Goal: Information Seeking & Learning: Learn about a topic

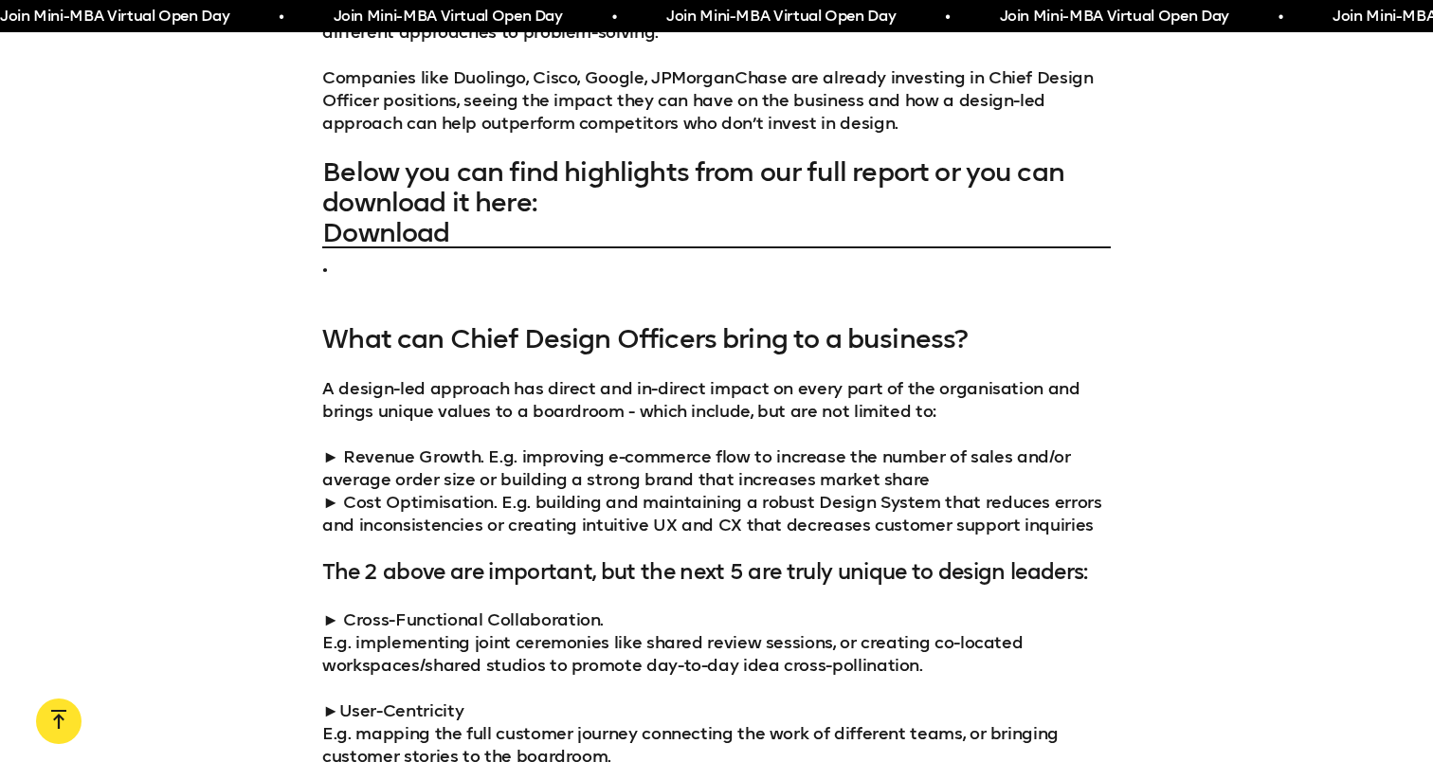
scroll to position [1756, 0]
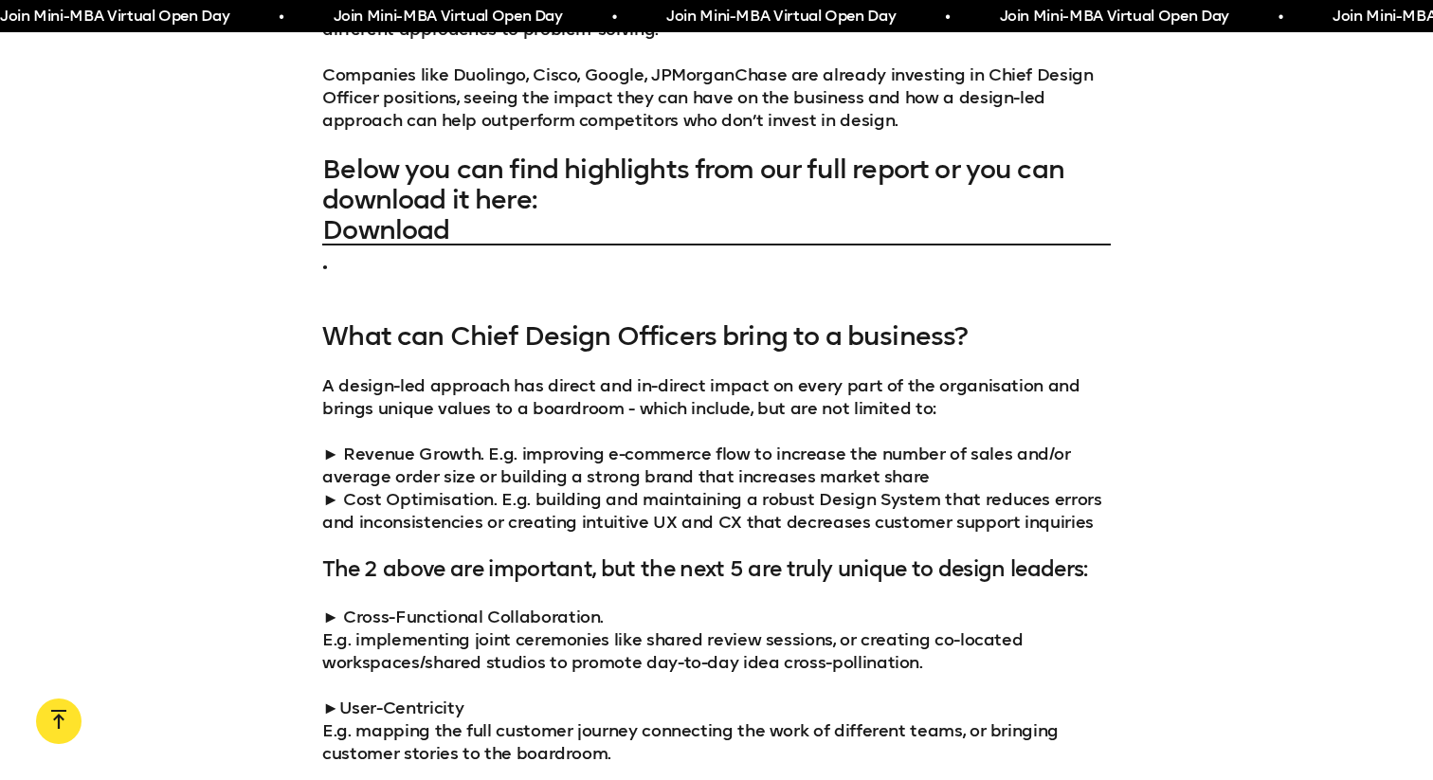
click at [617, 391] on p "A design-led approach has direct and in-direct impact on every part of the orga…" at bounding box center [716, 396] width 788 height 45
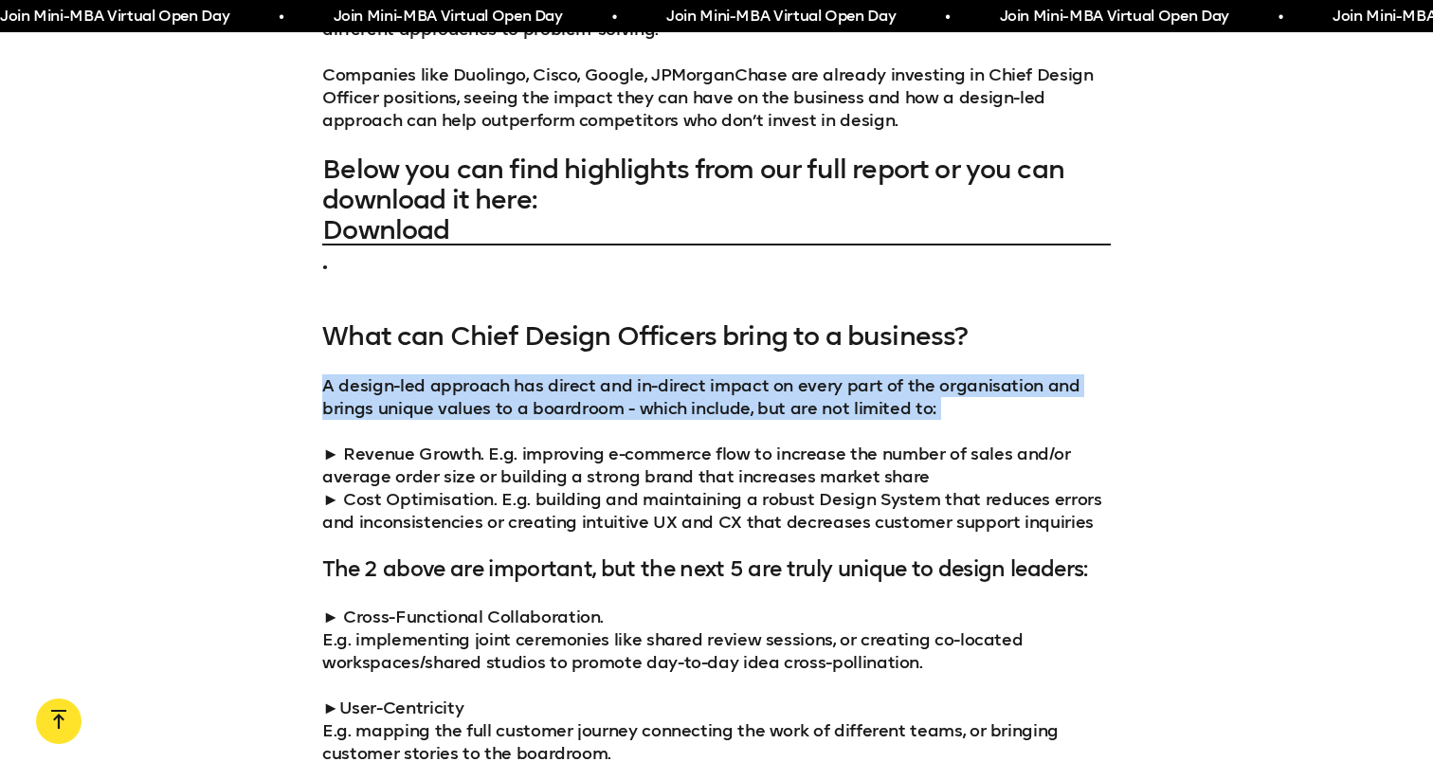
click at [661, 391] on p "A design-led approach has direct and in-direct impact on every part of the orga…" at bounding box center [716, 396] width 788 height 45
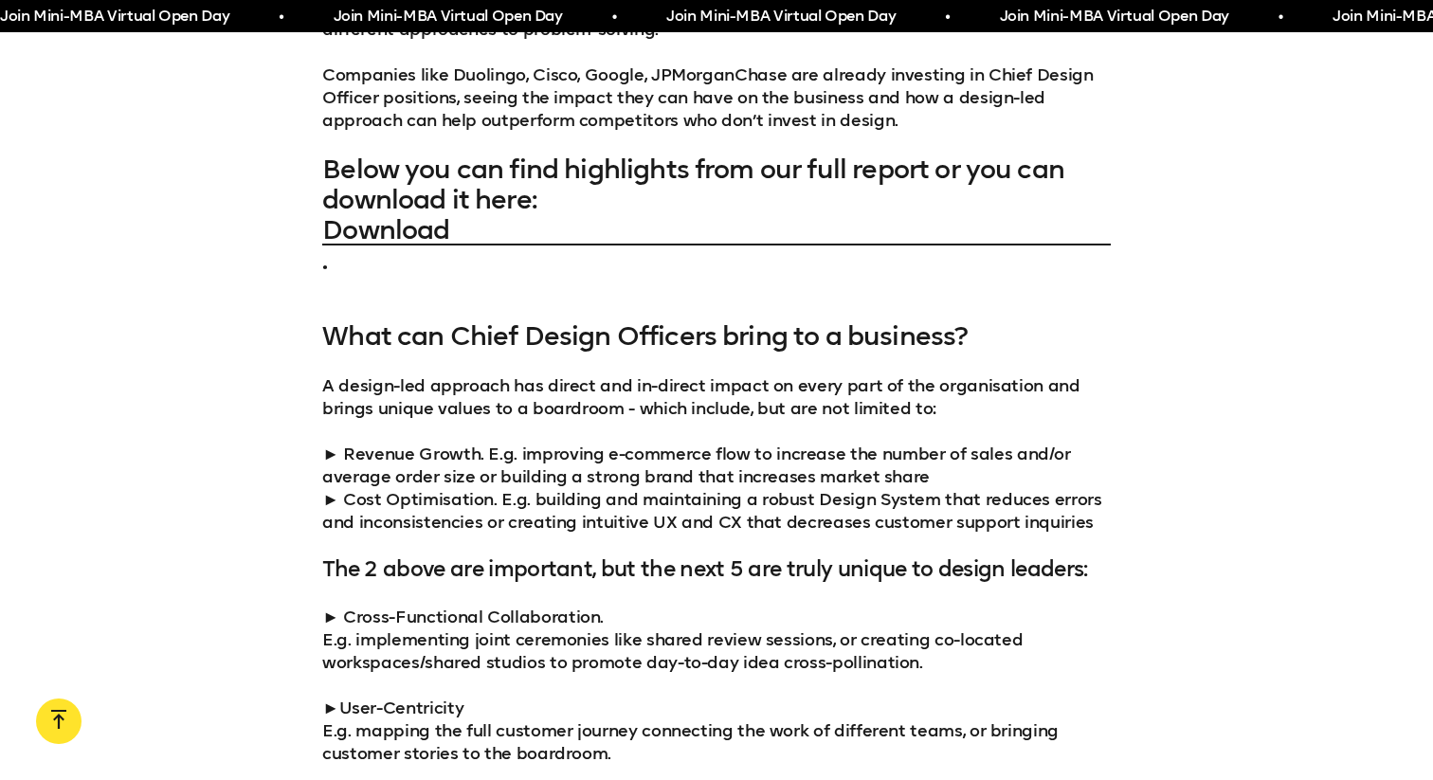
click at [552, 408] on p "A design-led approach has direct and in-direct impact on every part of the orga…" at bounding box center [716, 396] width 788 height 45
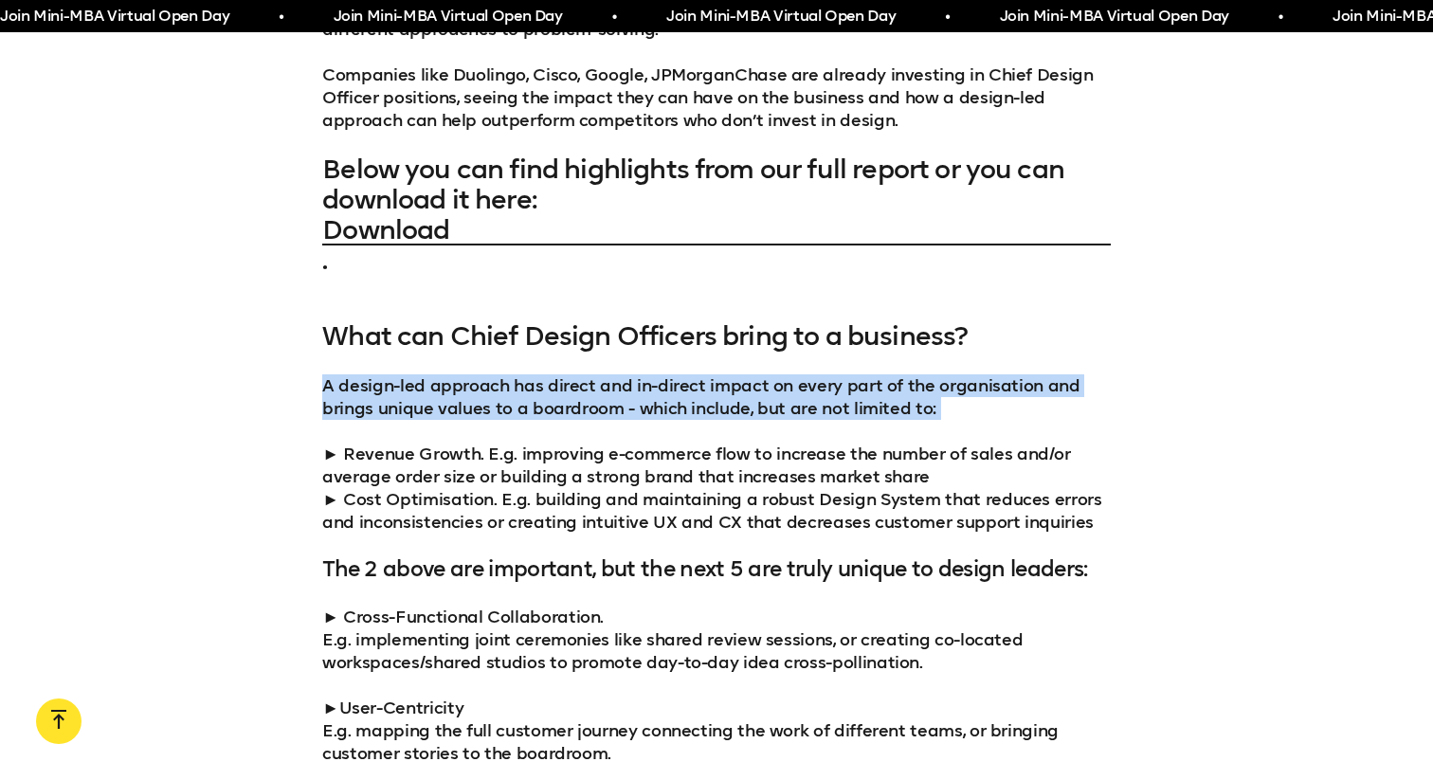
click at [665, 407] on p "A design-led approach has direct and in-direct impact on every part of the orga…" at bounding box center [716, 396] width 788 height 45
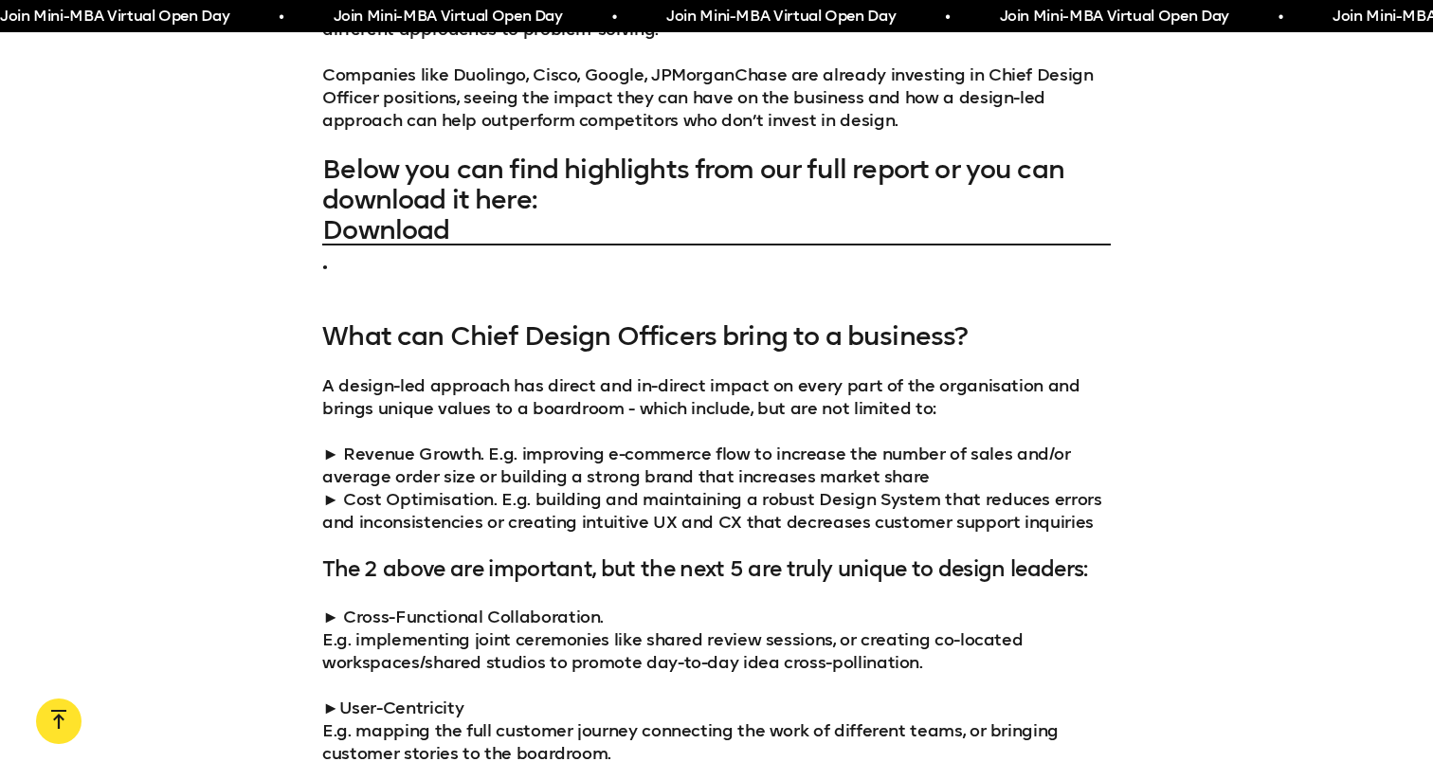
click at [665, 407] on p "A design-led approach has direct and in-direct impact on every part of the orga…" at bounding box center [716, 396] width 788 height 45
click at [726, 409] on p "A design-led approach has direct and in-direct impact on every part of the orga…" at bounding box center [716, 396] width 788 height 45
click at [799, 408] on p "A design-led approach has direct and in-direct impact on every part of the orga…" at bounding box center [716, 396] width 788 height 45
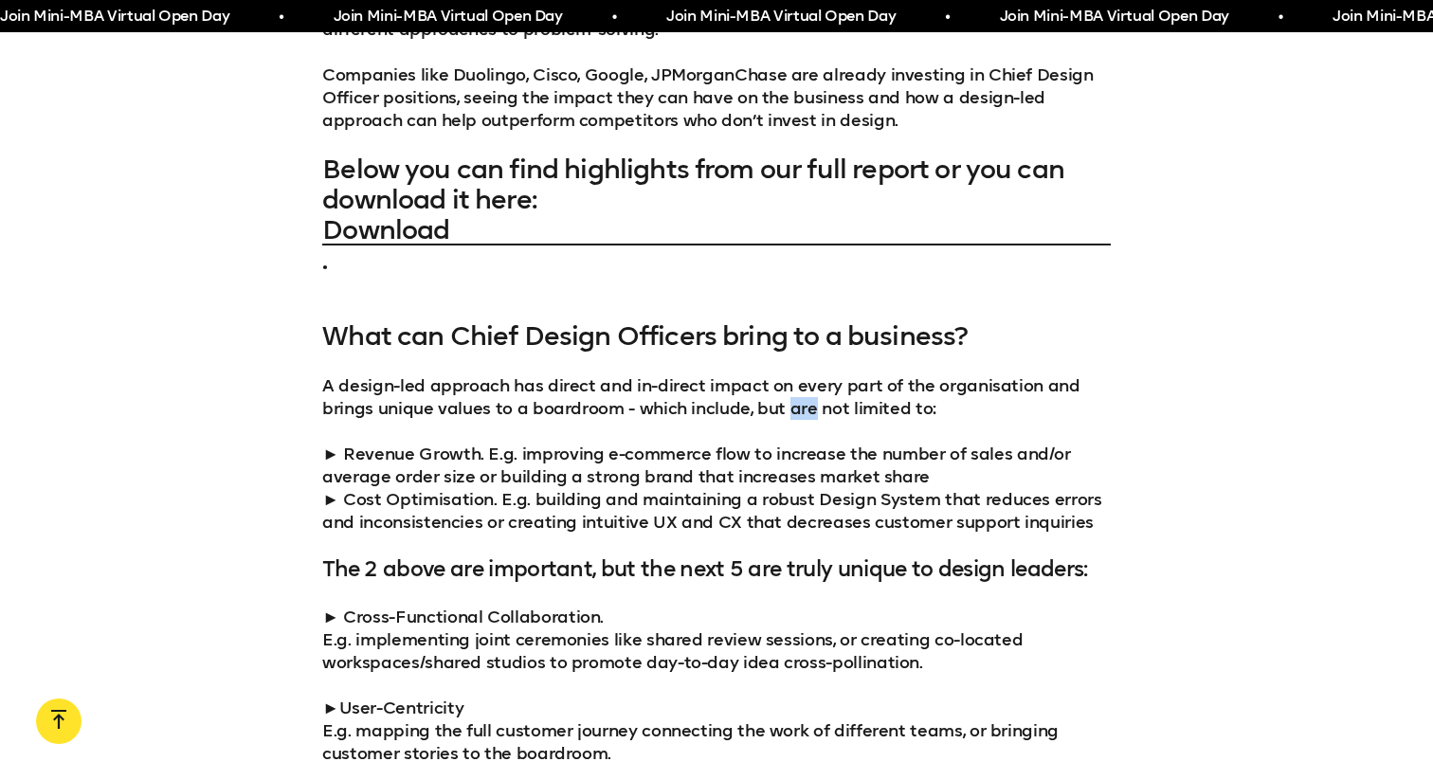
click at [876, 410] on p "A design-led approach has direct and in-direct impact on every part of the orga…" at bounding box center [716, 396] width 788 height 45
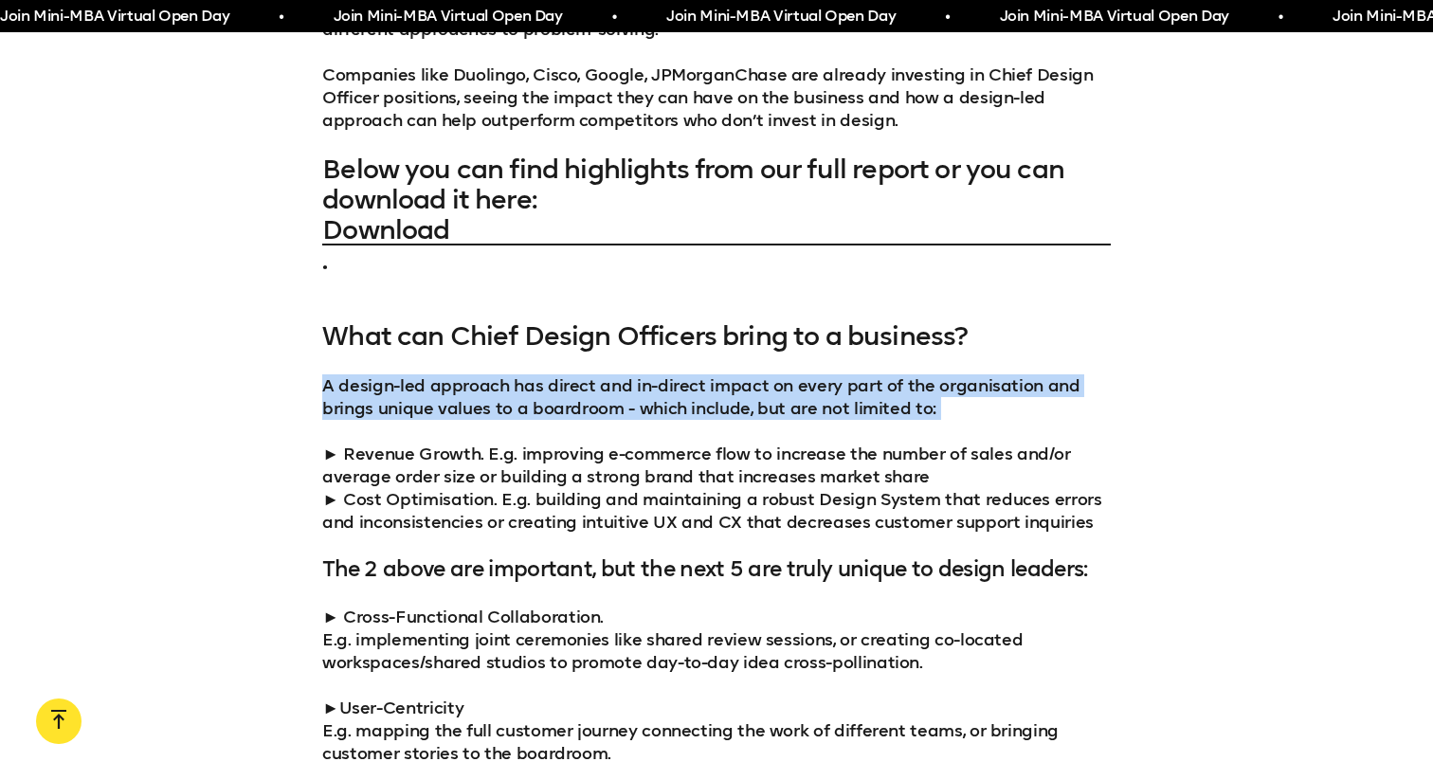
click at [644, 459] on p "► Revenue Growth. E.g. improving e-commerce flow to increase the number of sale…" at bounding box center [716, 487] width 788 height 91
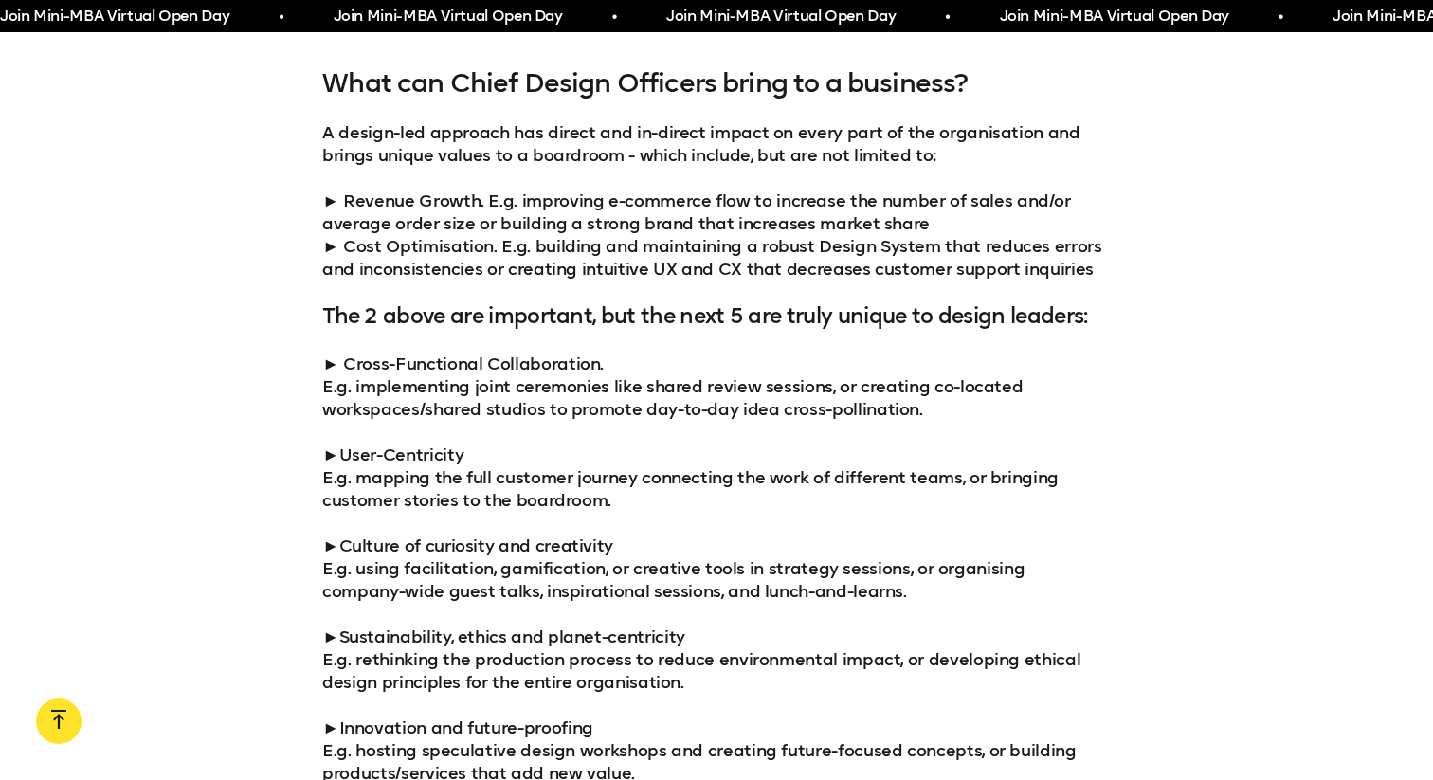
scroll to position [2012, 0]
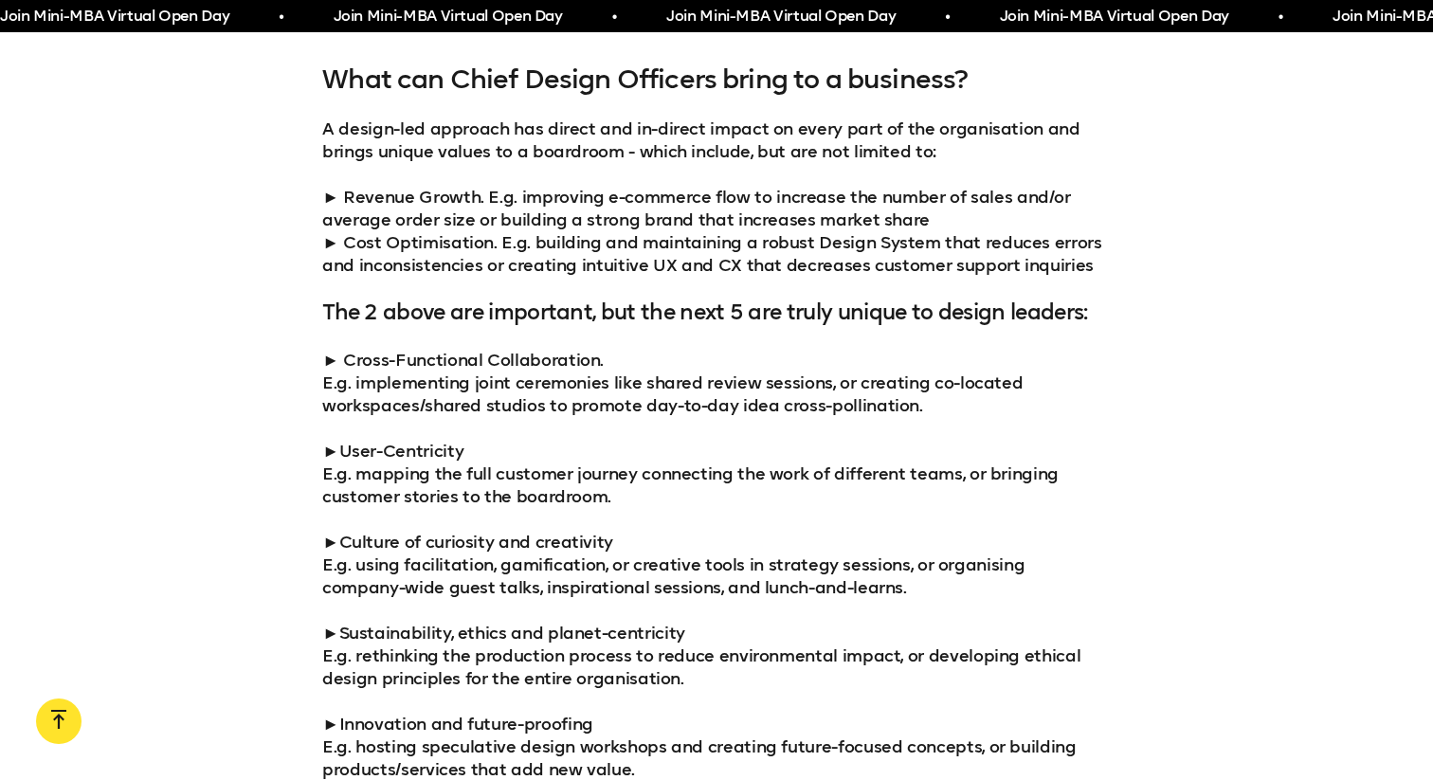
click at [827, 401] on p "► Cross-Functional Collaboration. E.g. implementing joint ceremonies like share…" at bounding box center [716, 565] width 788 height 432
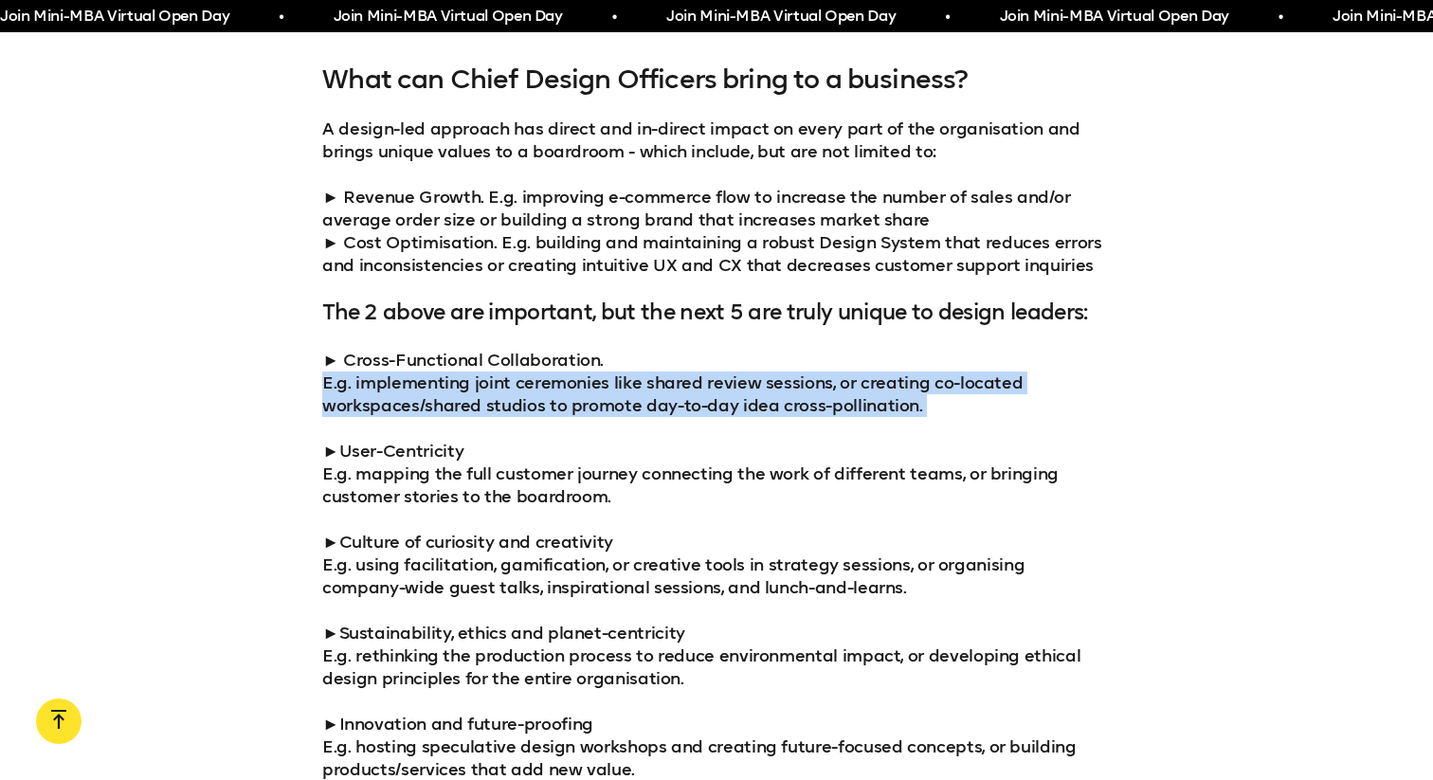
click at [872, 408] on p "► Cross-Functional Collaboration. E.g. implementing joint ceremonies like share…" at bounding box center [716, 565] width 788 height 432
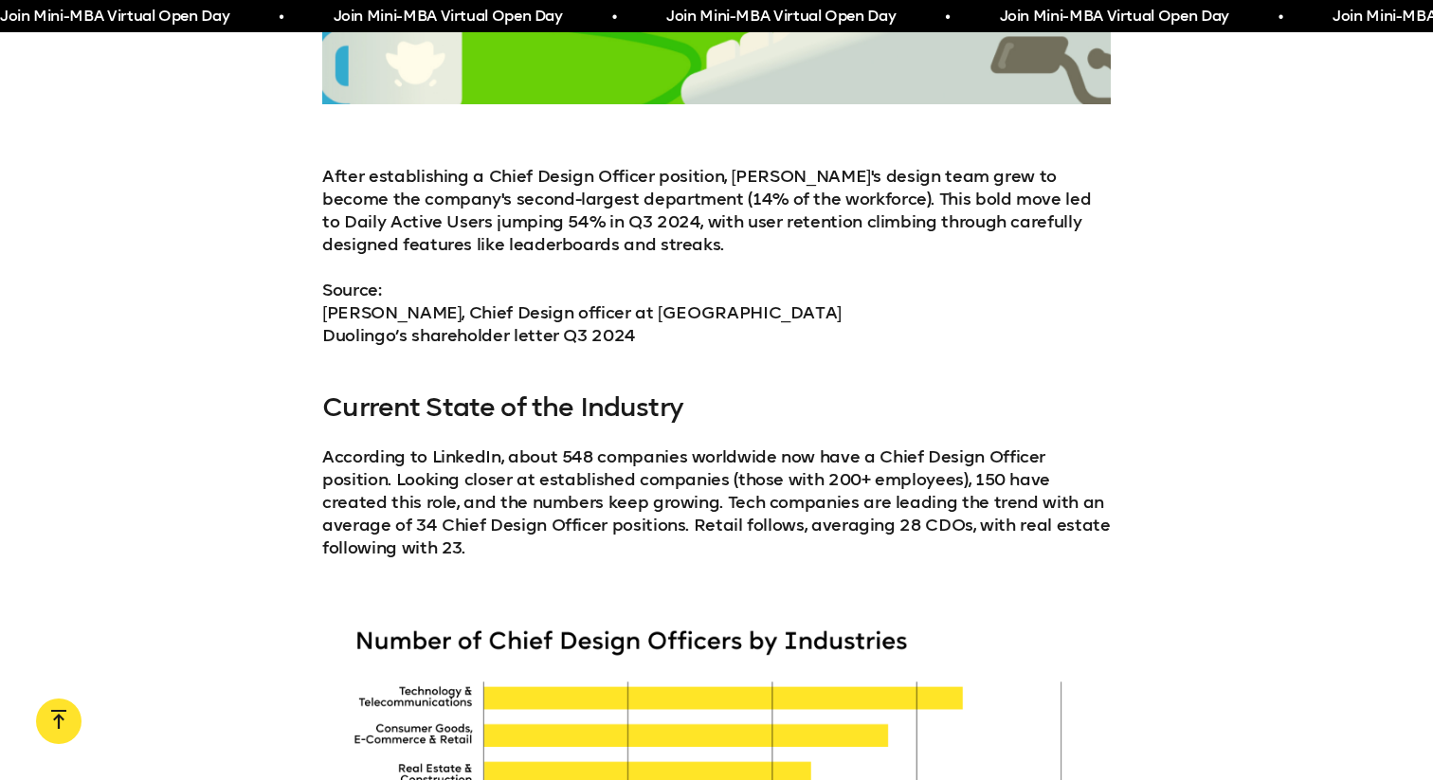
scroll to position [3169, 0]
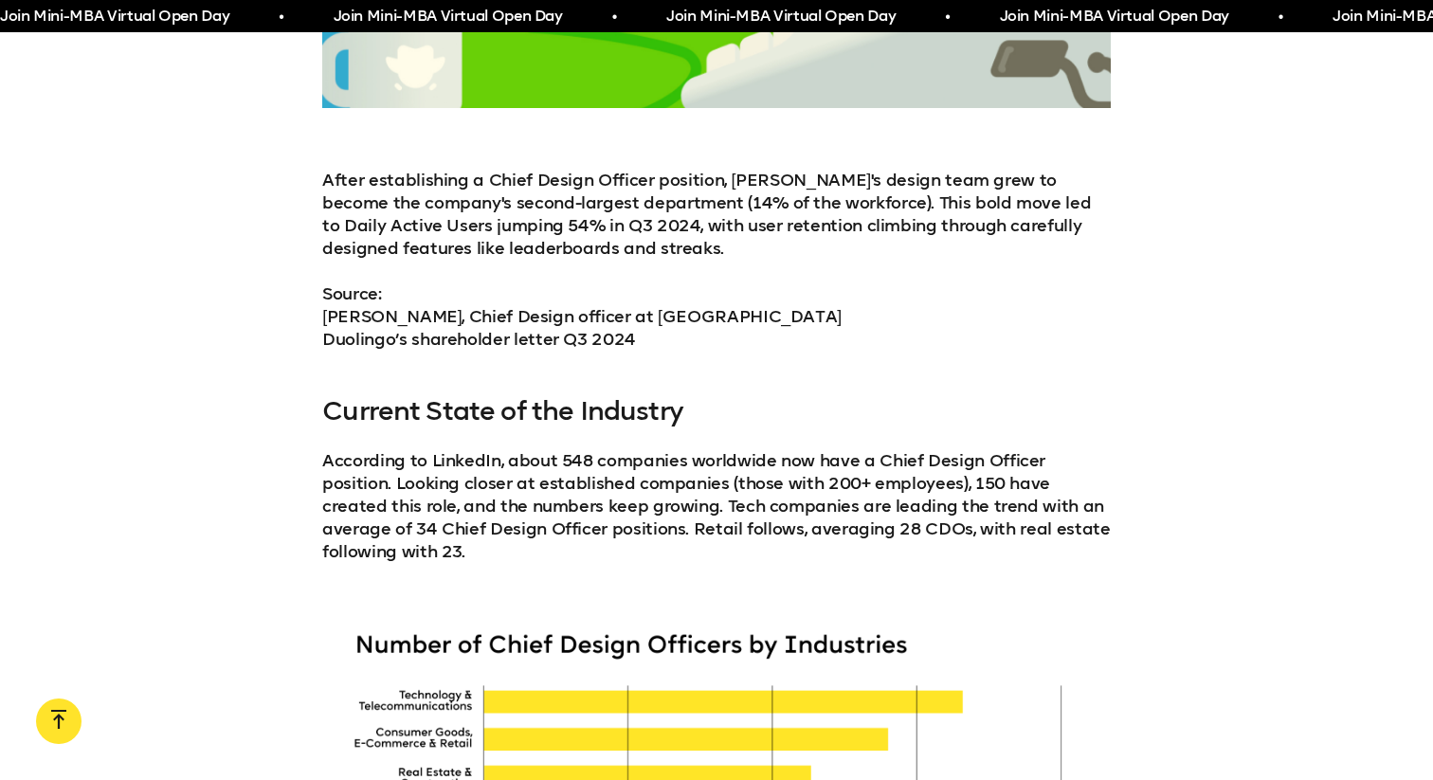
click at [470, 249] on p "After establishing a Chief Design Officer position, [PERSON_NAME]'s design team…" at bounding box center [716, 214] width 788 height 91
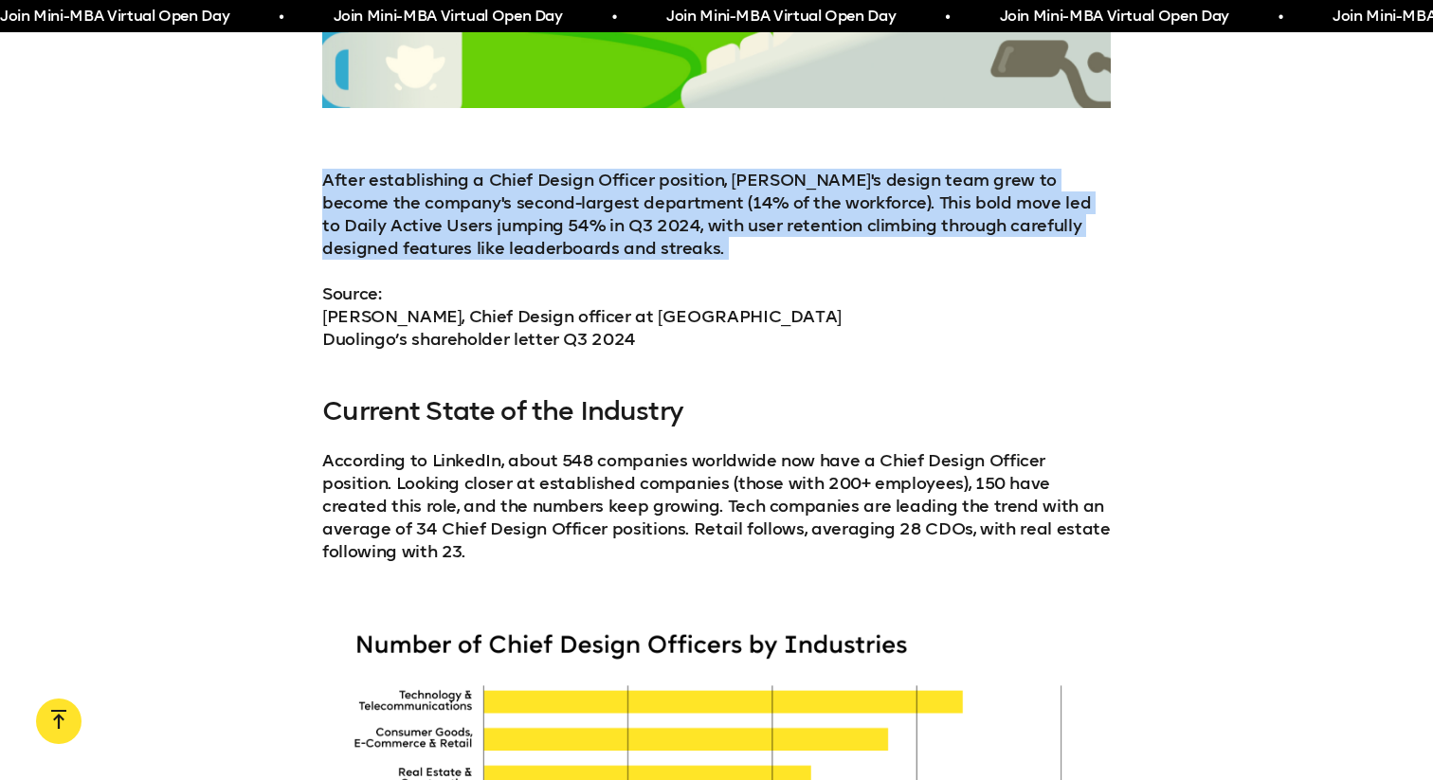
click at [529, 252] on p "After establishing a Chief Design Officer position, [PERSON_NAME]'s design team…" at bounding box center [716, 214] width 788 height 91
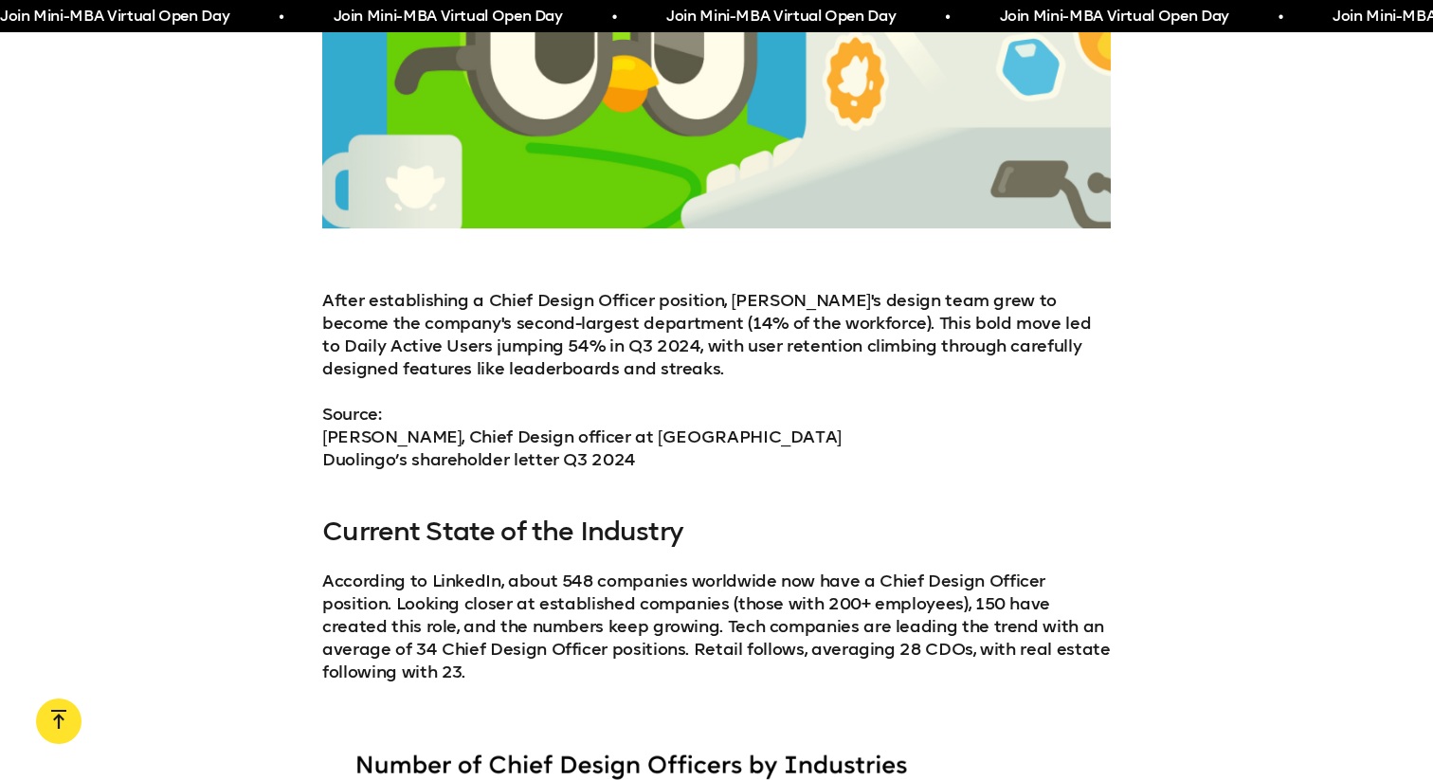
scroll to position [3048, 0]
